Goal: Transaction & Acquisition: Purchase product/service

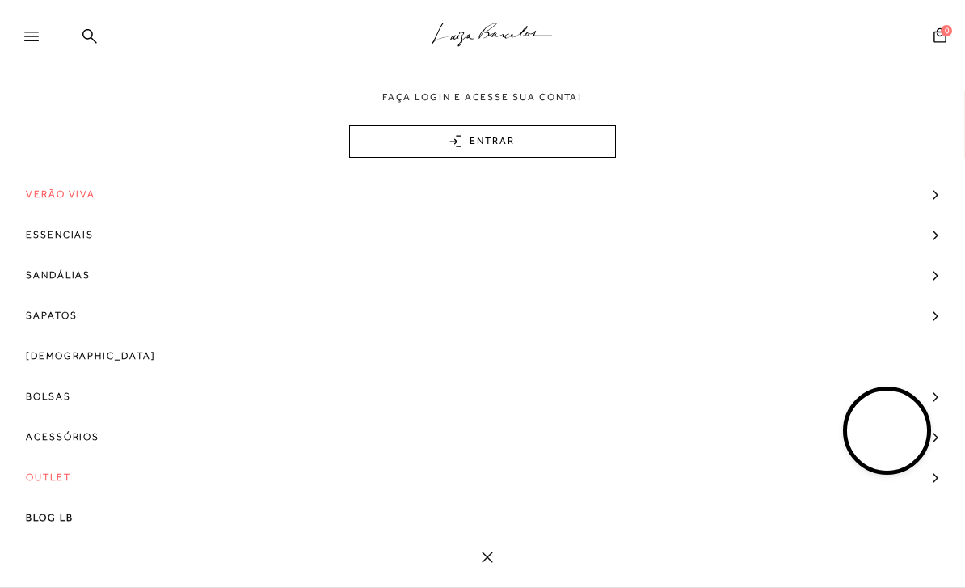
click at [65, 359] on span "[DEMOGRAPHIC_DATA]" at bounding box center [91, 355] width 130 height 40
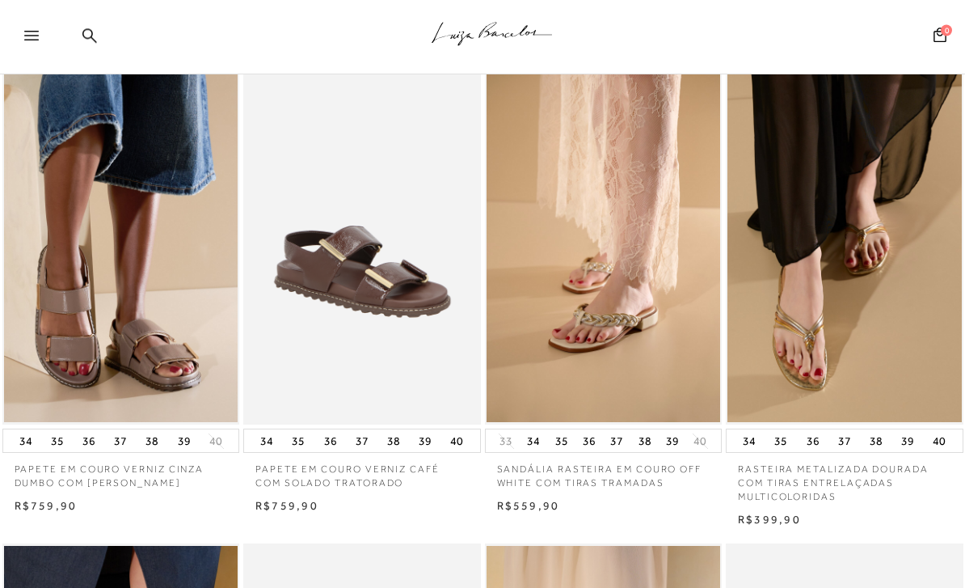
scroll to position [505, 0]
click at [677, 341] on img at bounding box center [605, 247] width 236 height 356
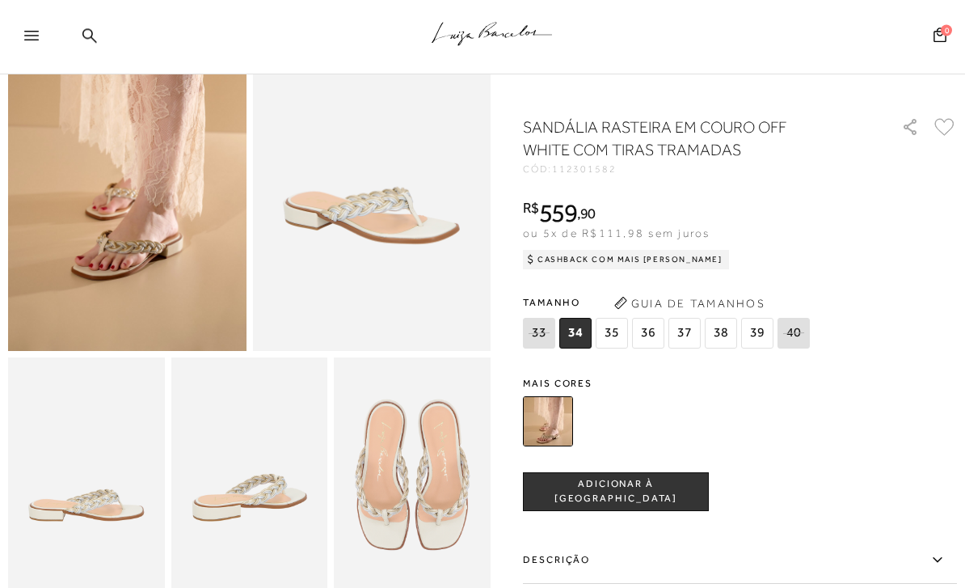
scroll to position [146, 0]
click at [557, 424] on img at bounding box center [548, 421] width 50 height 50
click at [546, 417] on img at bounding box center [548, 421] width 50 height 50
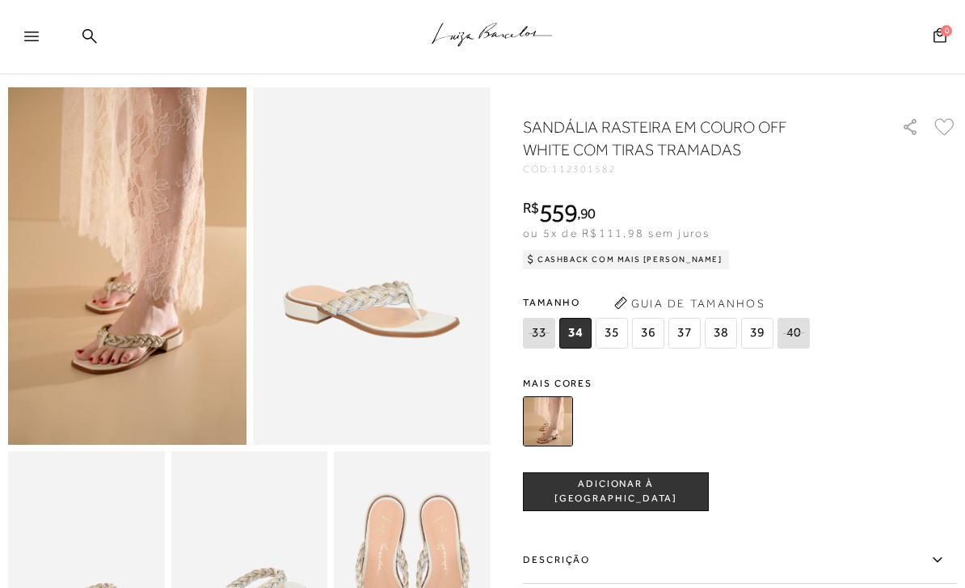
scroll to position [0, 0]
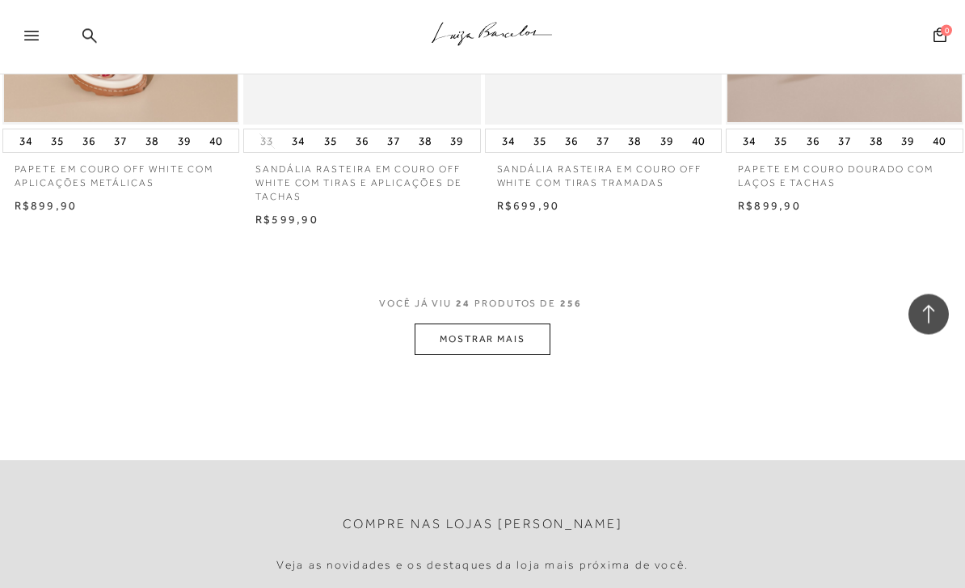
scroll to position [5566, 0]
click at [491, 323] on button "MOSTRAR MAIS" at bounding box center [483, 339] width 136 height 32
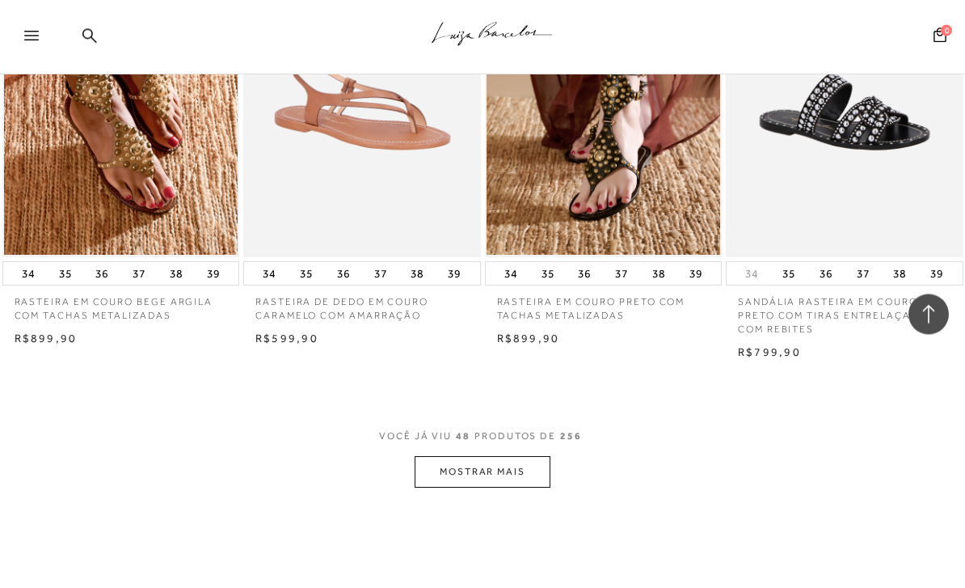
scroll to position [8254, 0]
click at [480, 456] on button "MOSTRAR MAIS" at bounding box center [483, 472] width 136 height 32
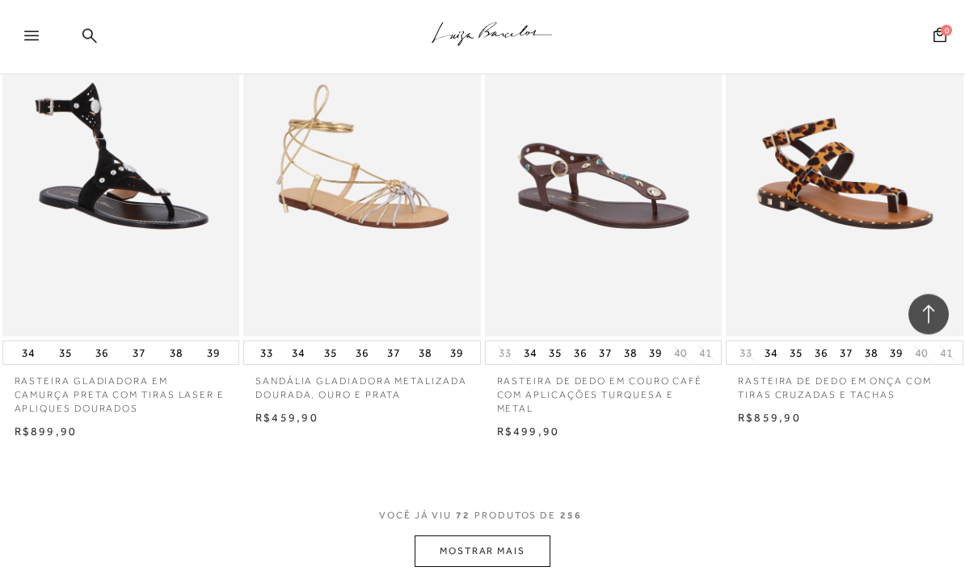
scroll to position [10969, 0]
click at [490, 535] on button "MOSTRAR MAIS" at bounding box center [483, 551] width 136 height 32
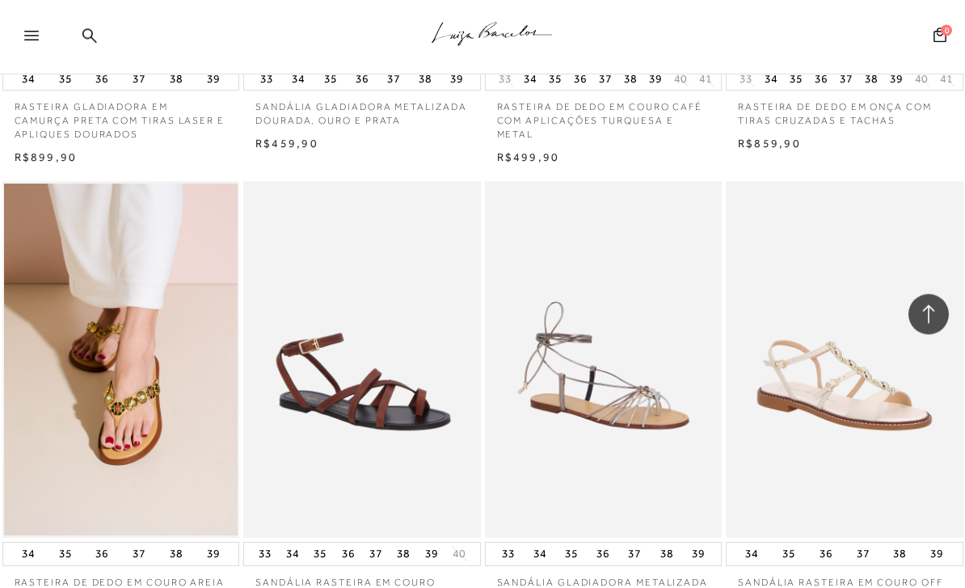
scroll to position [11244, 0]
click at [169, 356] on img at bounding box center [122, 358] width 236 height 356
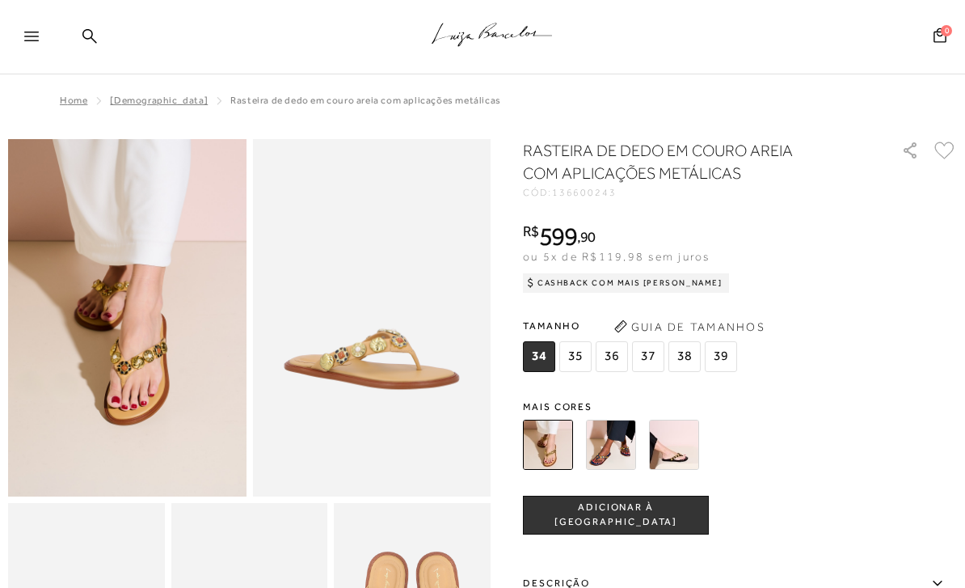
click at [386, 357] on img at bounding box center [372, 317] width 238 height 357
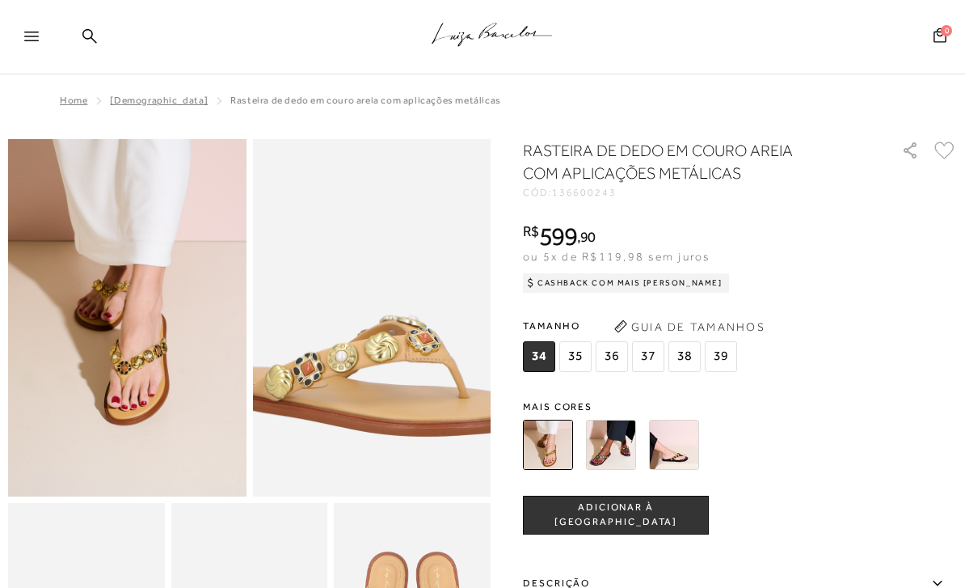
click at [375, 342] on img at bounding box center [368, 293] width 476 height 715
click at [374, 341] on img at bounding box center [368, 293] width 476 height 715
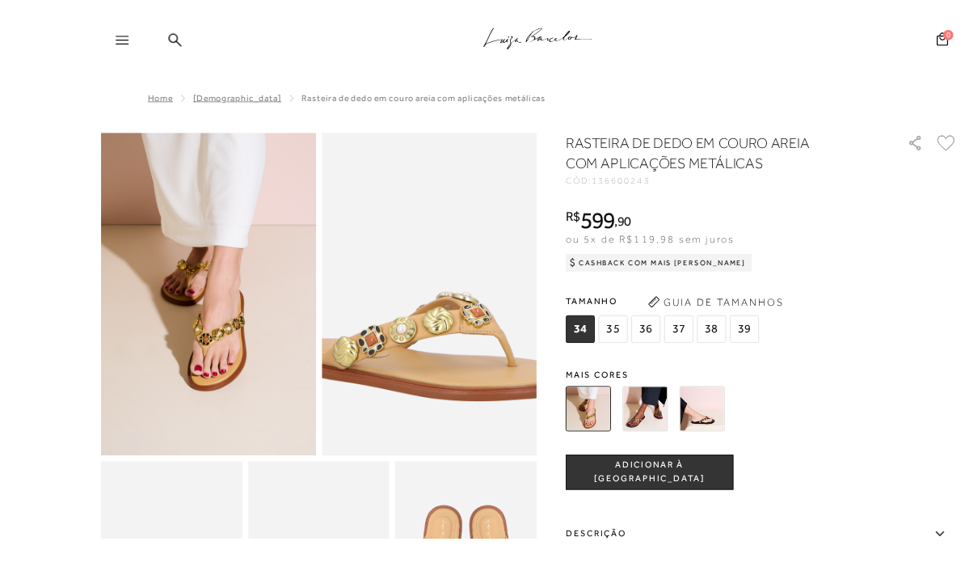
scroll to position [40, 0]
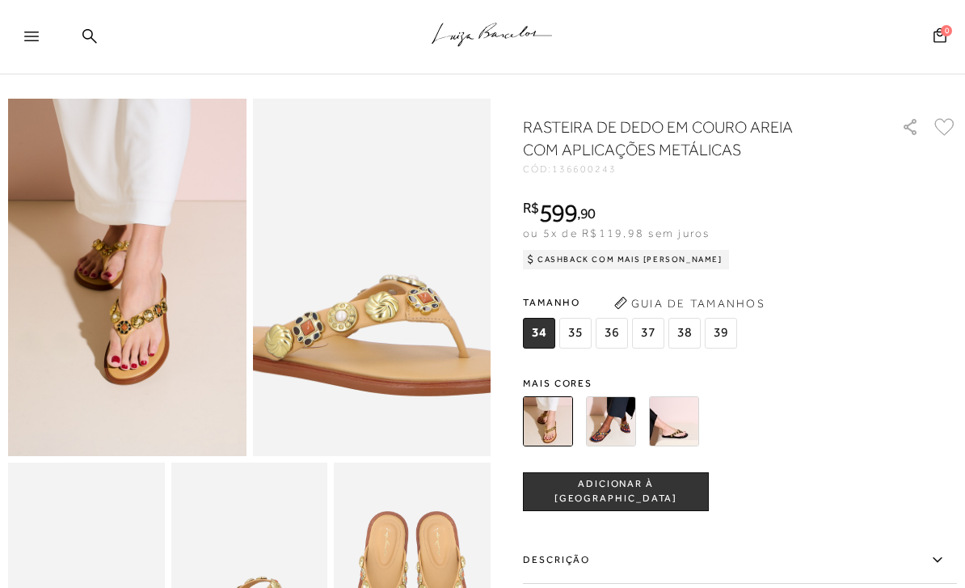
click at [168, 351] on img at bounding box center [127, 277] width 238 height 357
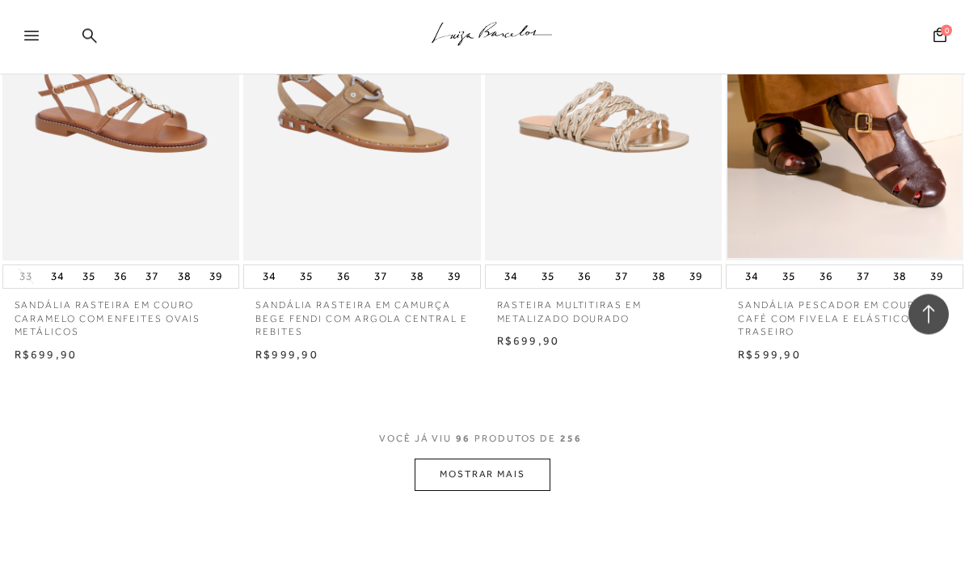
scroll to position [13899, 0]
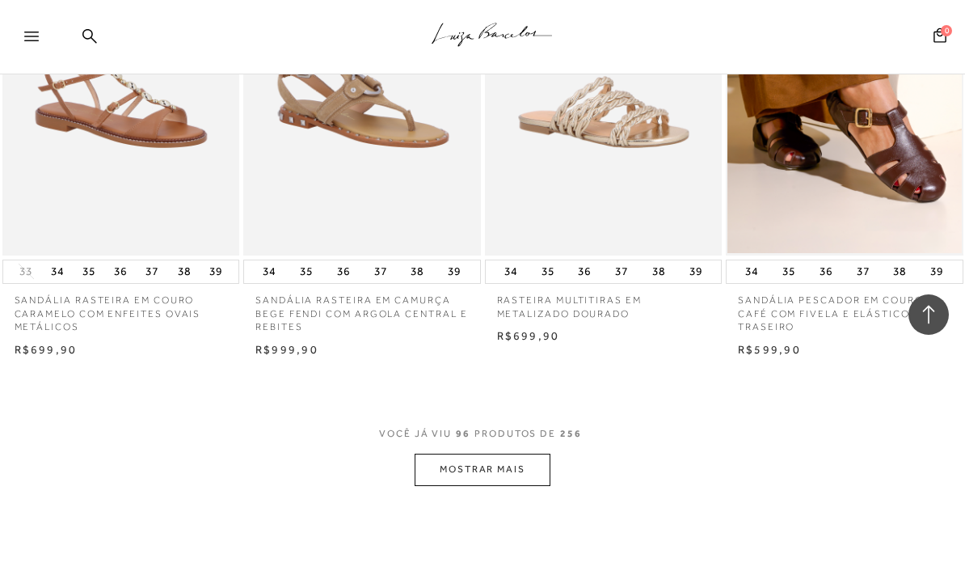
click at [495, 454] on button "MOSTRAR MAIS" at bounding box center [483, 470] width 136 height 32
